Goal: Information Seeking & Learning: Learn about a topic

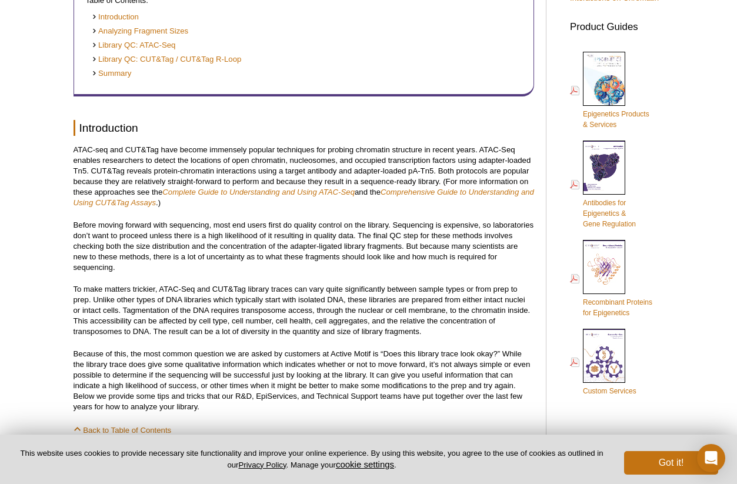
scroll to position [531, 0]
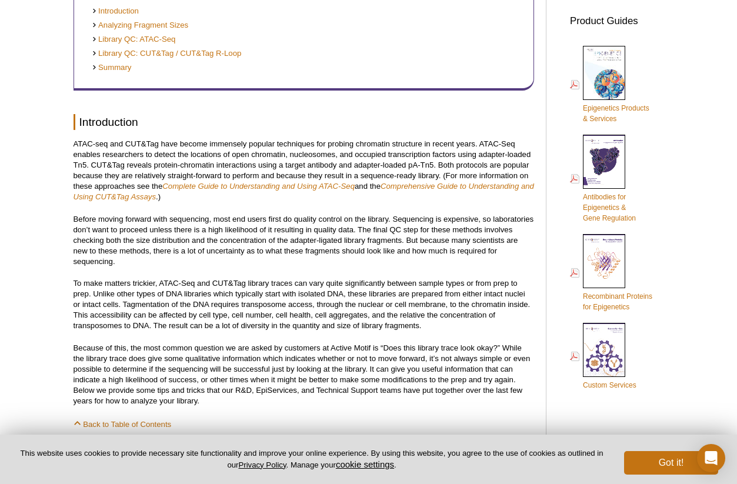
click at [413, 261] on p "Before moving forward with sequencing, most end users first do quality control …" at bounding box center [303, 240] width 460 height 53
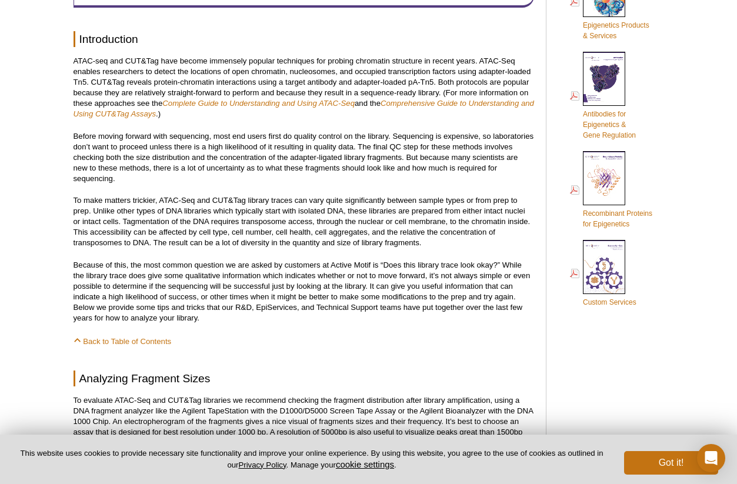
scroll to position [600, 0]
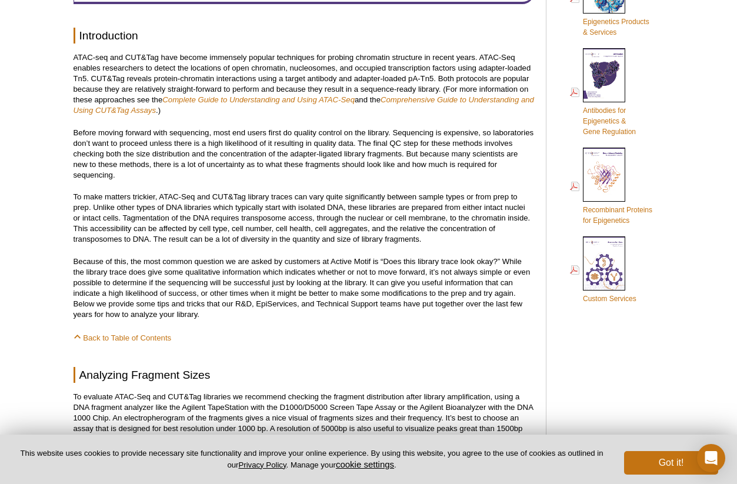
click at [236, 129] on p "Before moving forward with sequencing, most end users first do quality control …" at bounding box center [303, 154] width 460 height 53
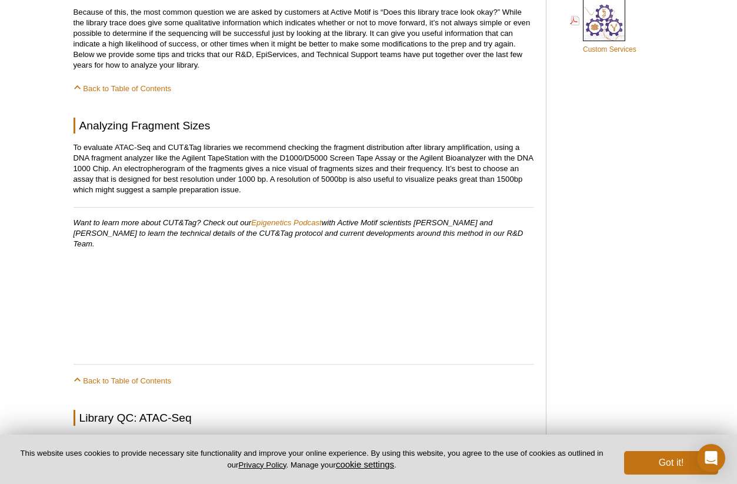
scroll to position [850, 0]
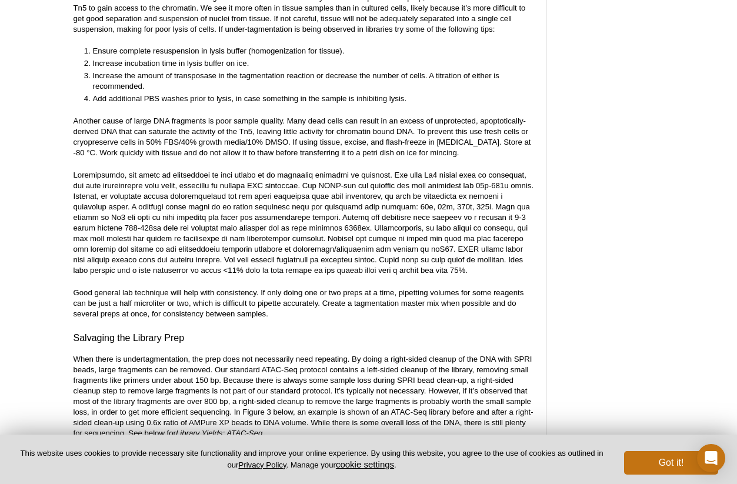
scroll to position [2175, 0]
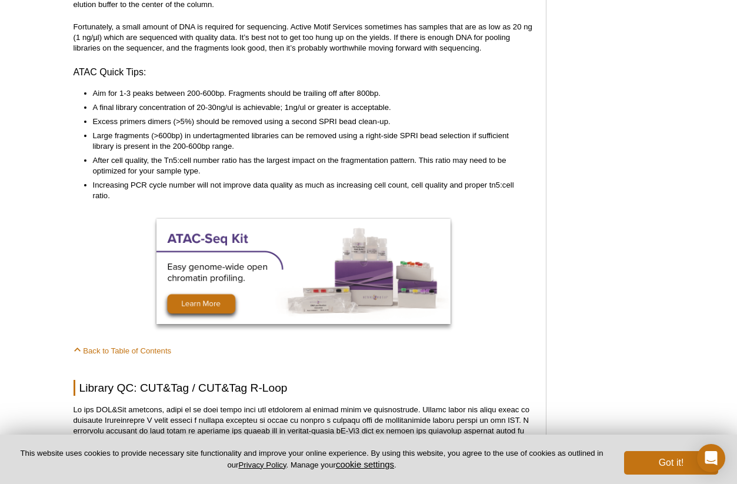
scroll to position [2892, 0]
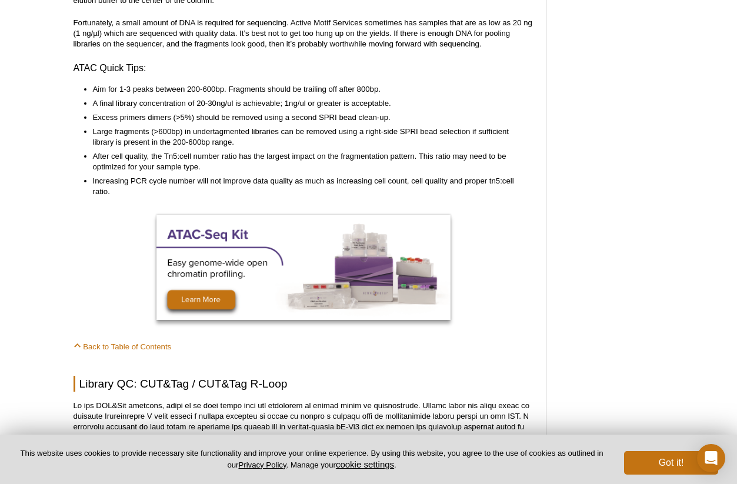
click at [250, 61] on h3 "ATAC Quick Tips:" at bounding box center [303, 68] width 460 height 14
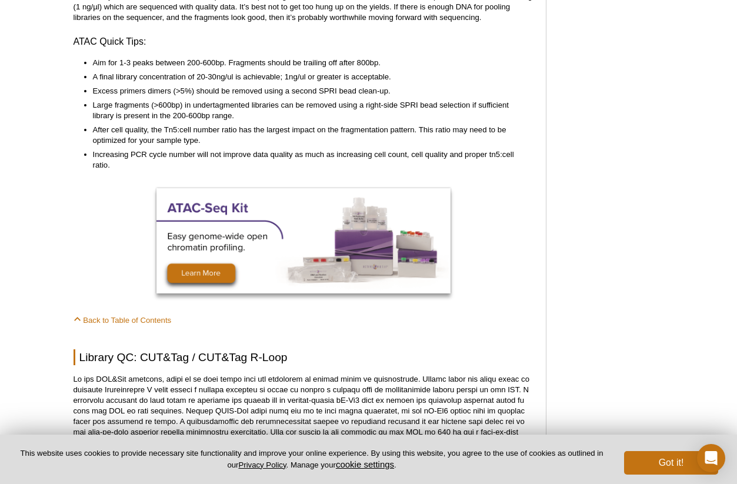
scroll to position [2919, 0]
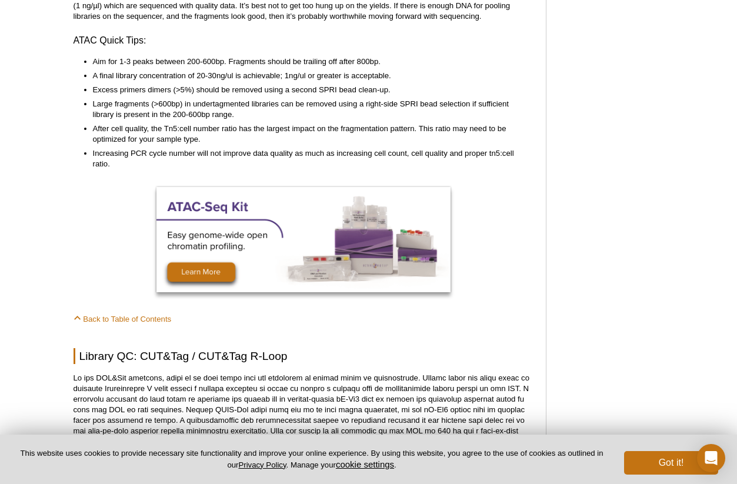
click at [244, 108] on li "Large fragments (>600bp) in undertagmented libraries can be removed using a rig…" at bounding box center [308, 109] width 430 height 21
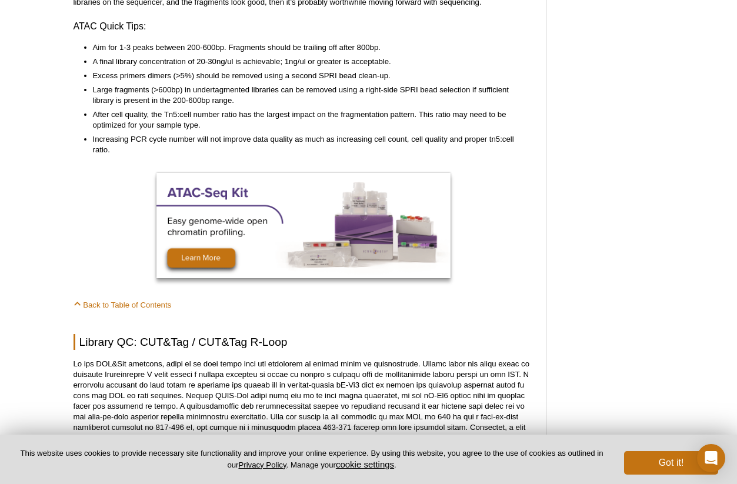
scroll to position [2936, 0]
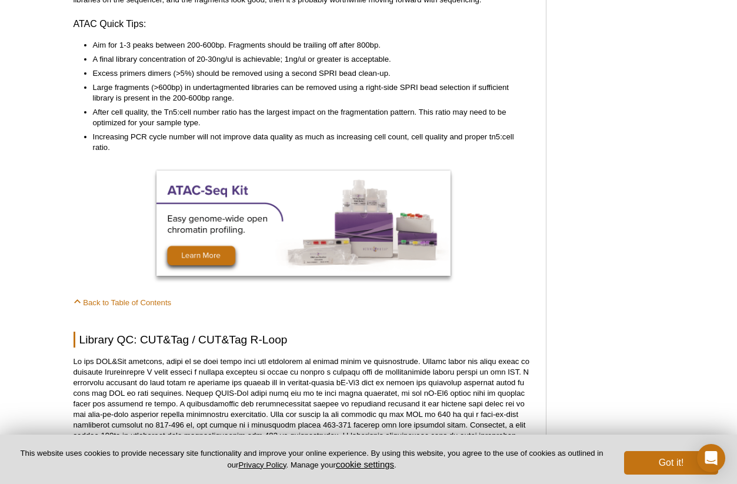
click at [338, 85] on li "Large fragments (>600bp) in undertagmented libraries can be removed using a rig…" at bounding box center [308, 92] width 430 height 21
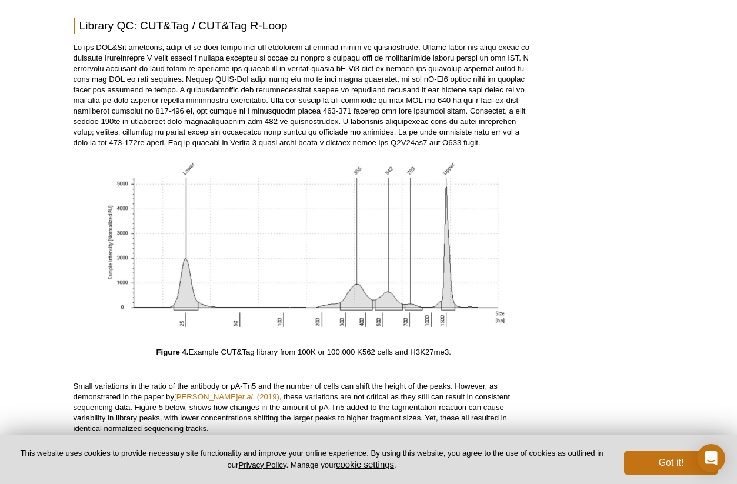
scroll to position [3251, 0]
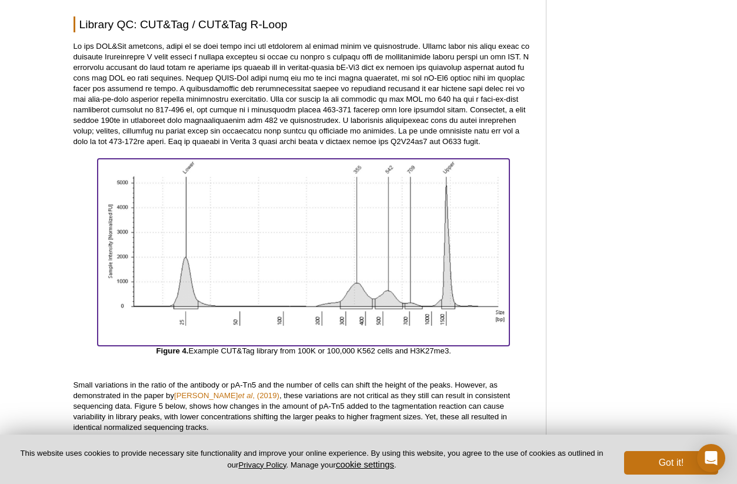
click at [406, 313] on img at bounding box center [304, 245] width 412 height 172
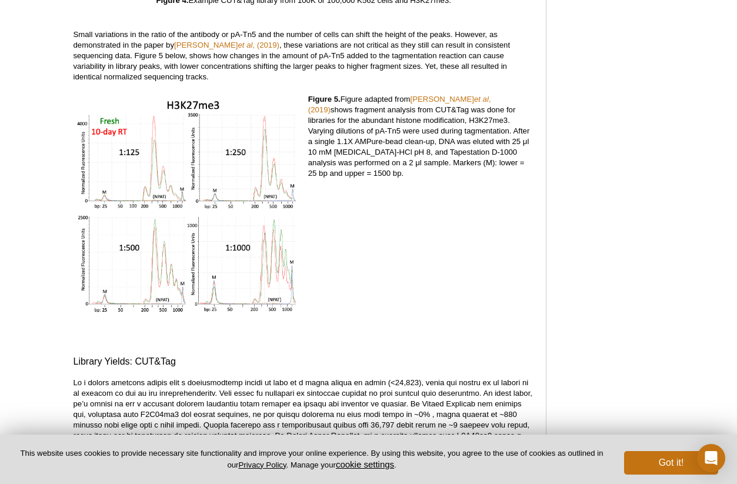
scroll to position [3602, 0]
click at [377, 260] on div "Figure 5. Figure adapted from Kay-Okur et al , (2019) shows fragment analysis f…" at bounding box center [421, 214] width 226 height 243
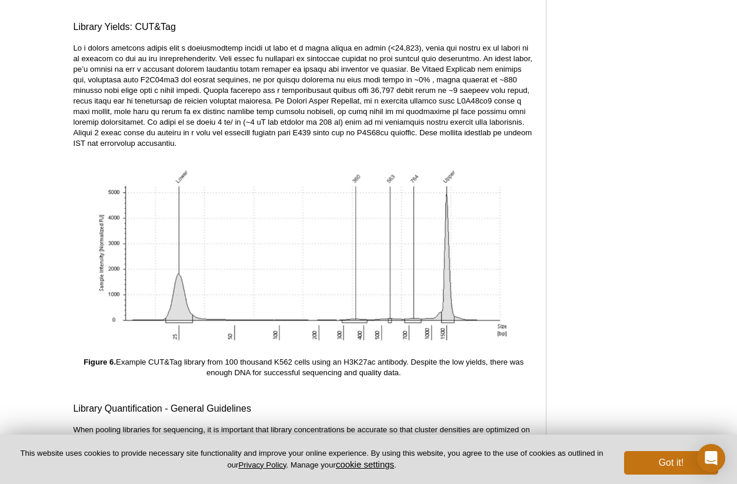
scroll to position [3937, 0]
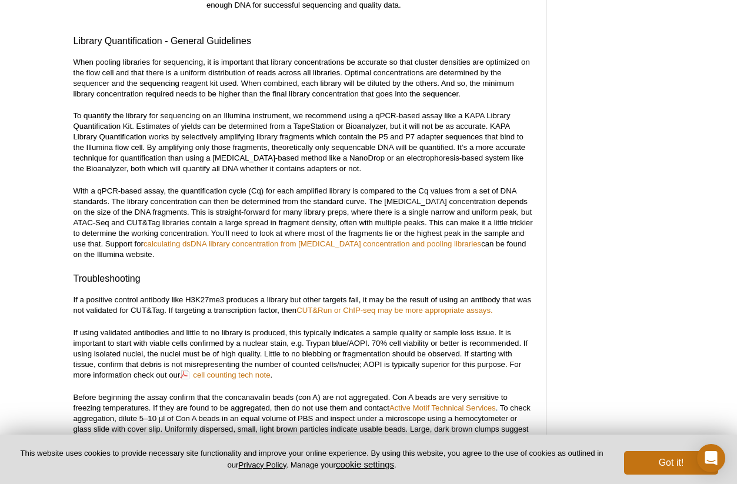
scroll to position [4303, 0]
click at [276, 113] on p "To quantify the library for sequencing on an Illumina instrument, we recommend …" at bounding box center [303, 143] width 460 height 64
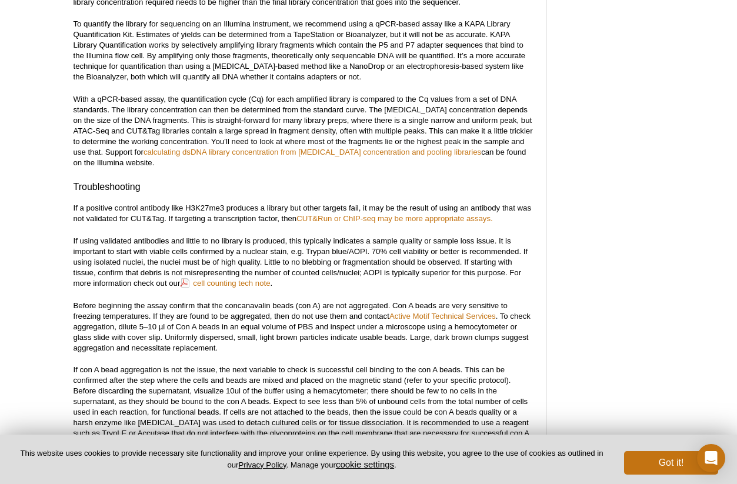
scroll to position [4394, 0]
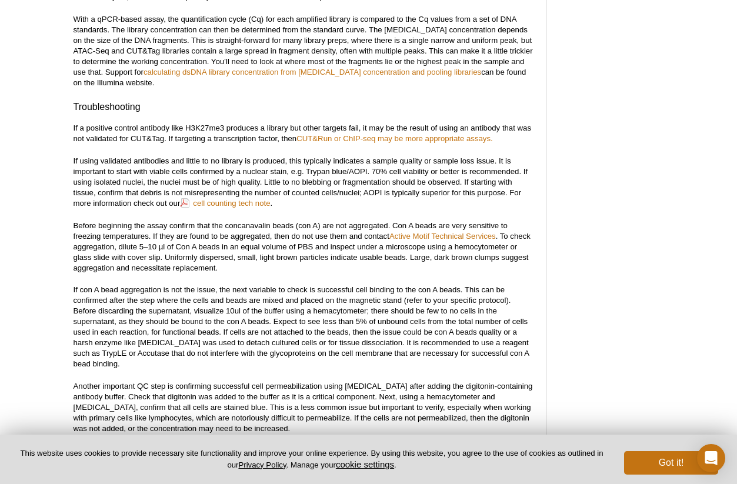
scroll to position [4476, 0]
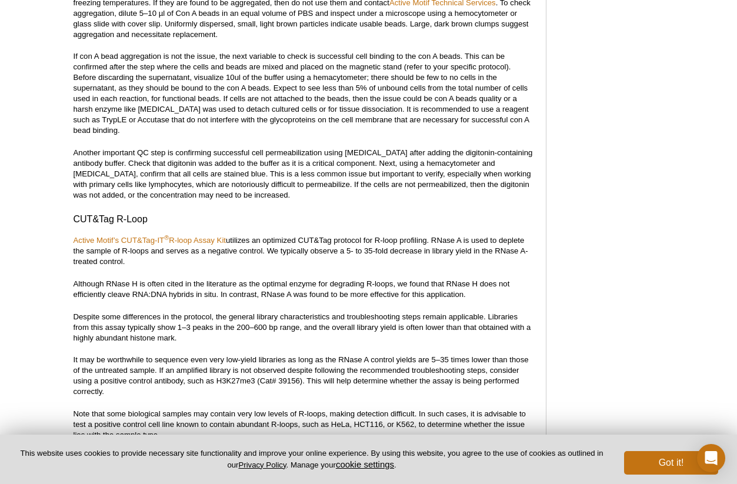
scroll to position [4706, 0]
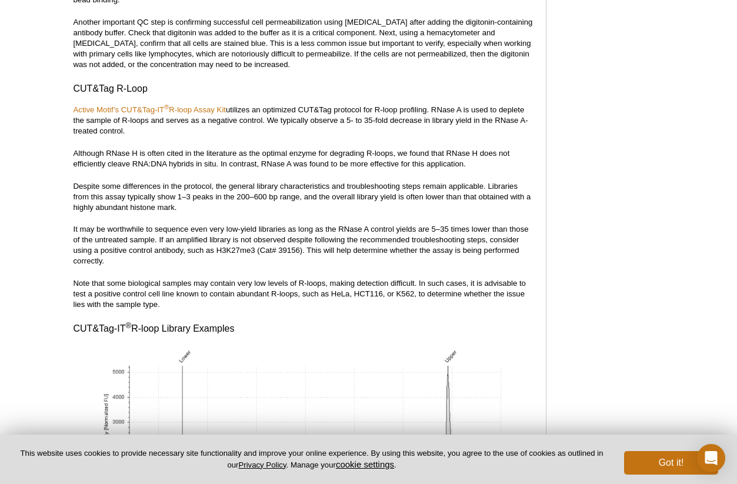
scroll to position [4837, 0]
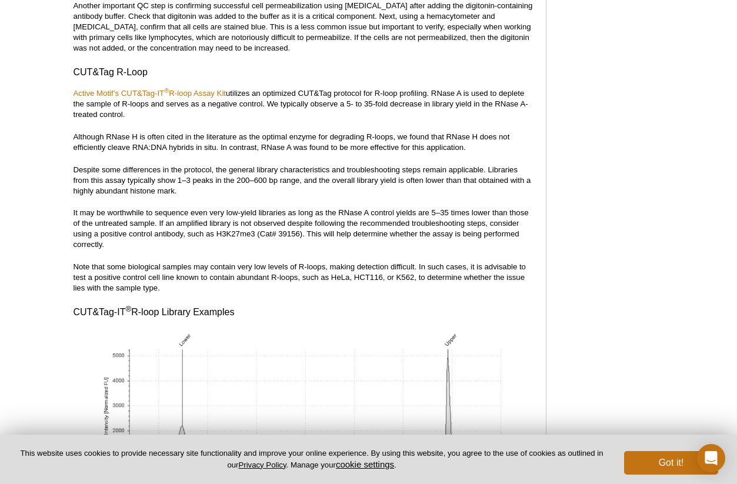
scroll to position [4857, 0]
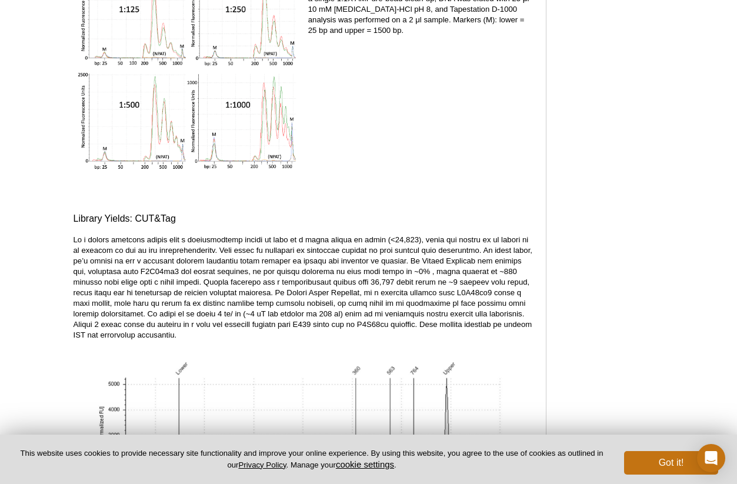
scroll to position [3646, 0]
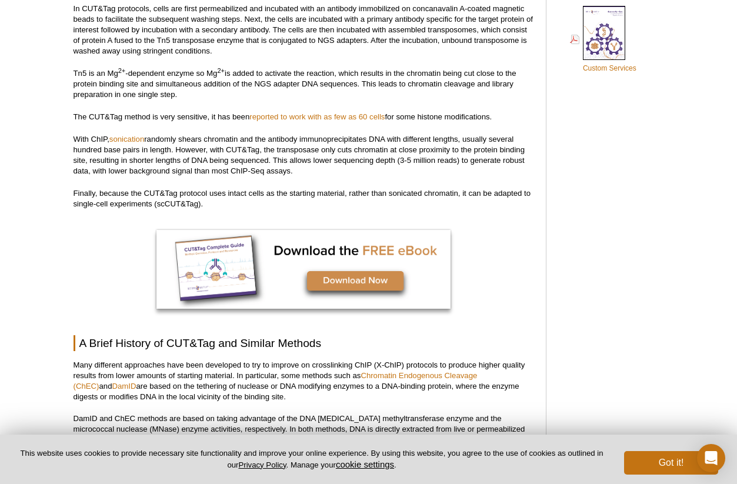
scroll to position [833, 0]
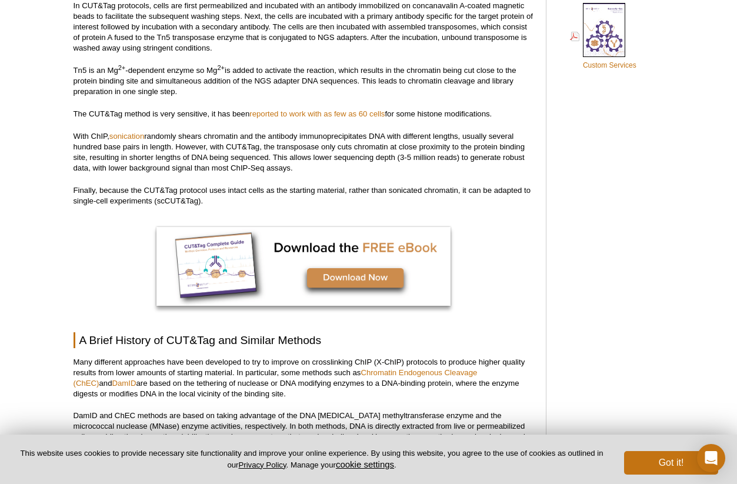
click at [293, 42] on p "In CUT&Tag protocols, cells are first permeabilized and incubated with an antib…" at bounding box center [303, 27] width 460 height 53
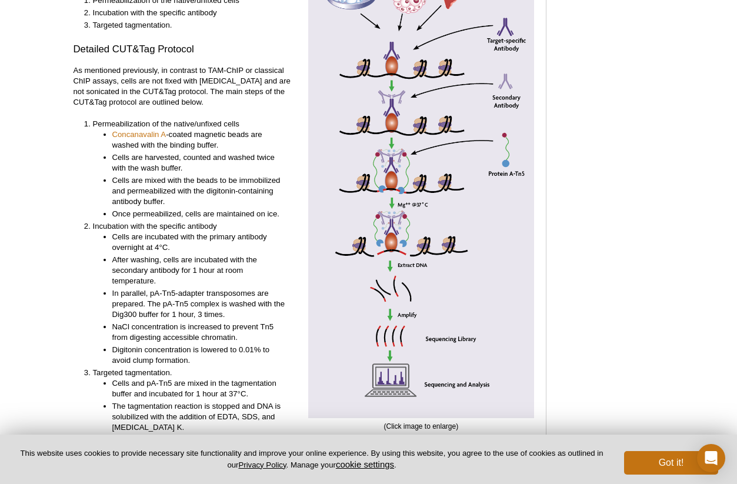
scroll to position [2582, 0]
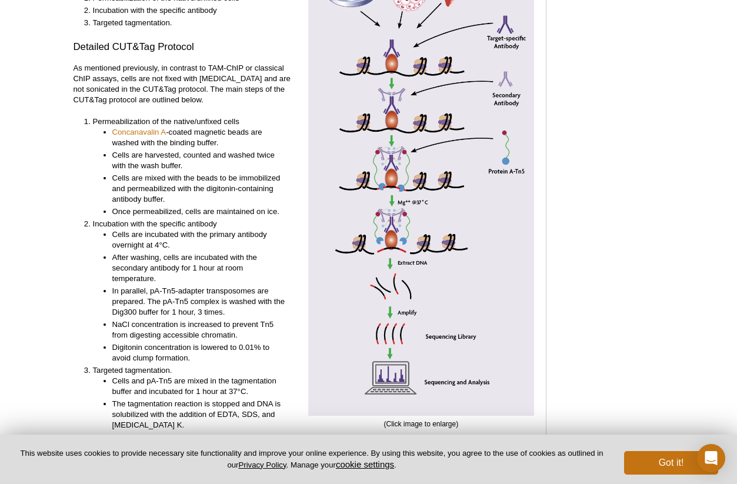
click at [182, 173] on li "Cells are mixed with the beads to be immobilized and permeabilized with the dig…" at bounding box center [199, 189] width 175 height 32
click at [179, 252] on li "After washing, cells are incubated with the secondary antibody for 1 hour at ro…" at bounding box center [199, 268] width 175 height 32
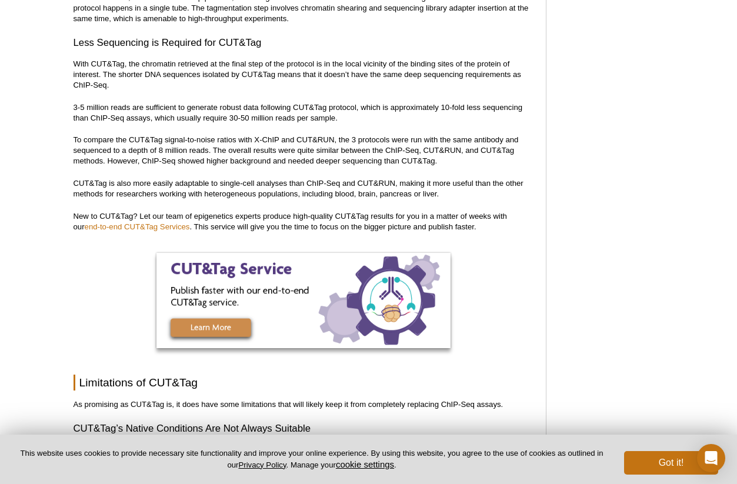
scroll to position [3513, 0]
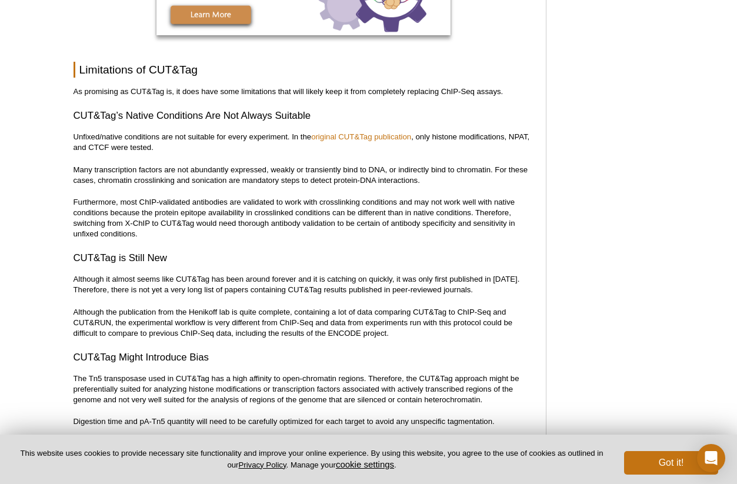
scroll to position [3835, 0]
